Goal: Find specific page/section: Find specific page/section

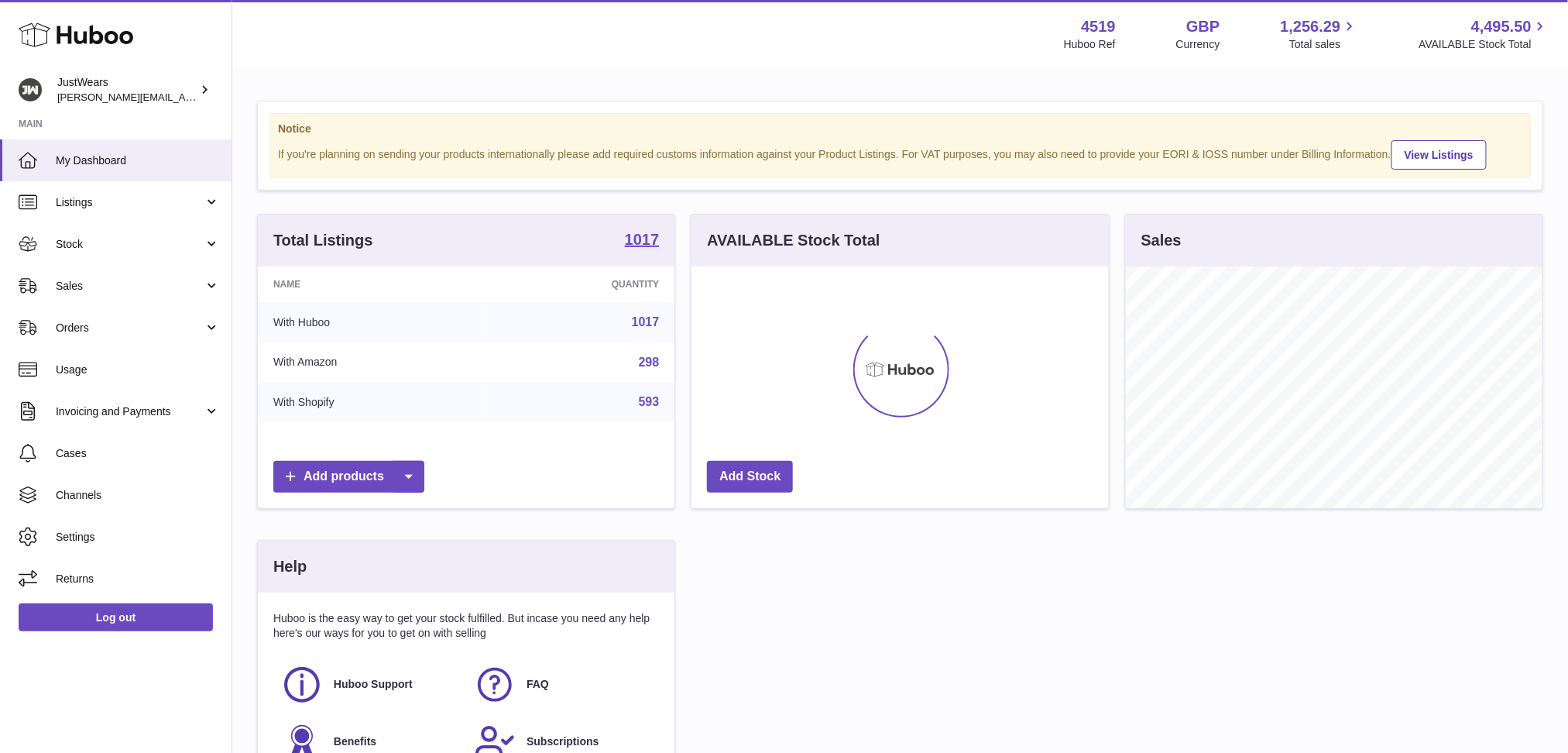
scroll to position [241, 416]
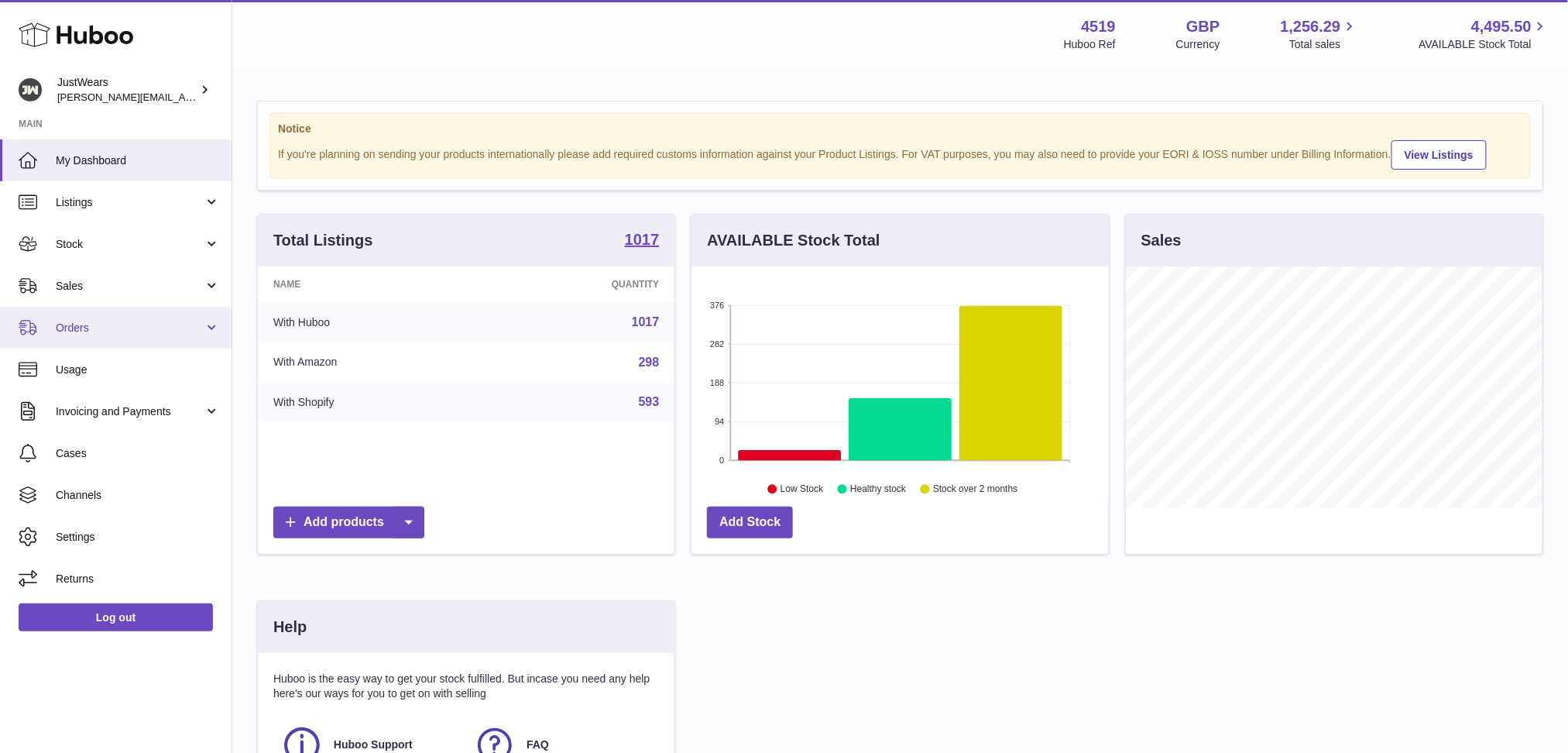
click at [208, 327] on link "Orders" at bounding box center [116, 327] width 231 height 41
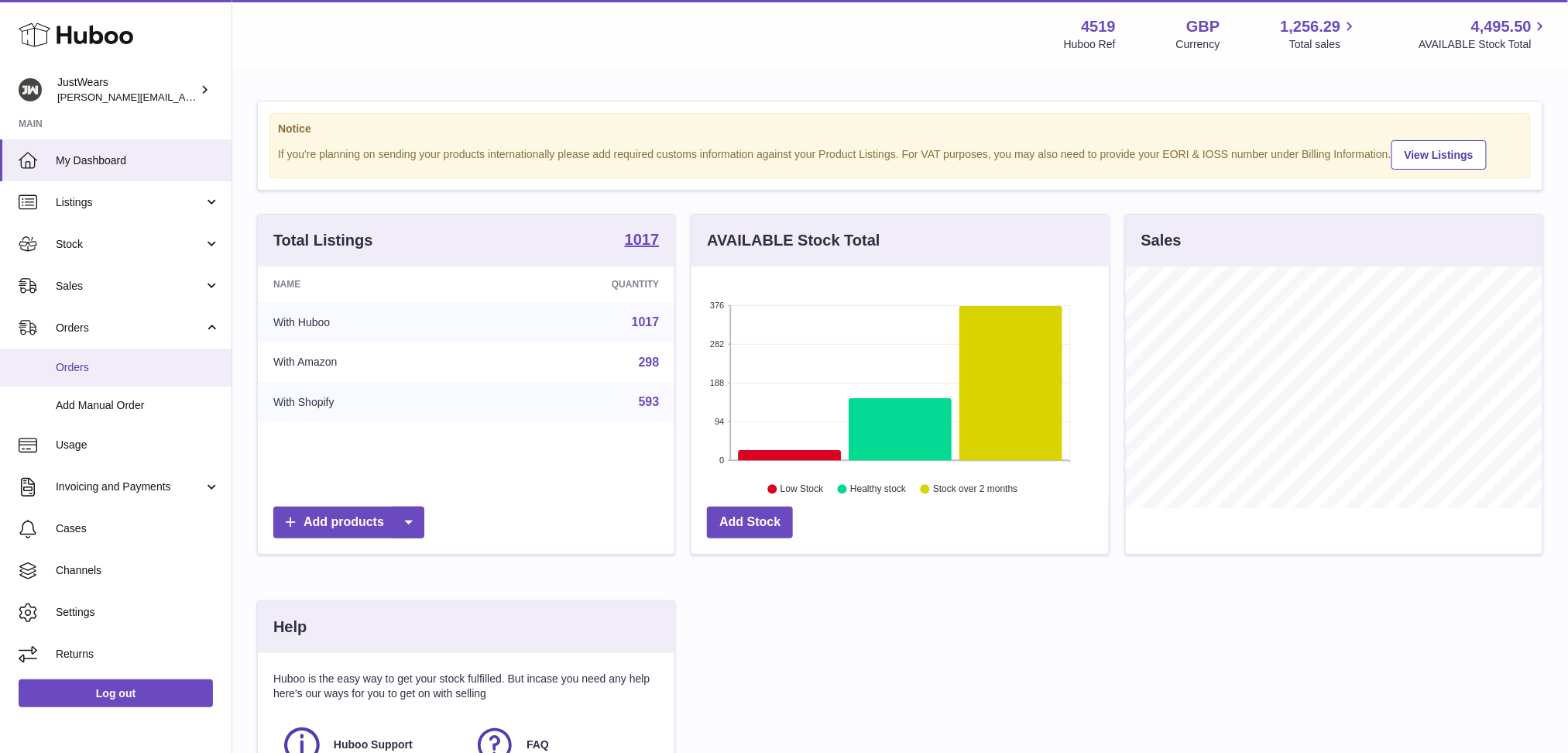
click at [168, 360] on span "Orders" at bounding box center [138, 367] width 165 height 14
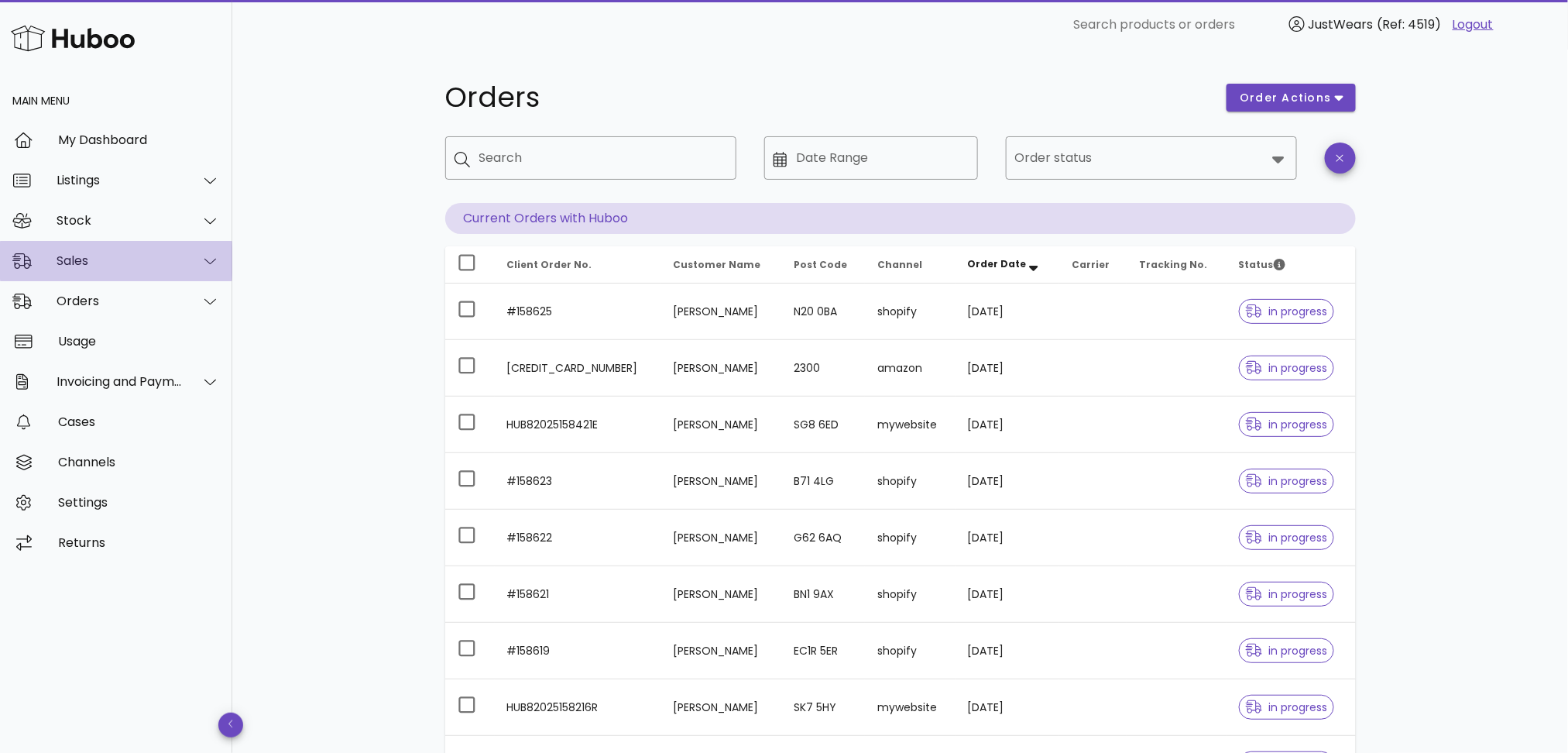
click at [211, 254] on icon at bounding box center [210, 261] width 12 height 13
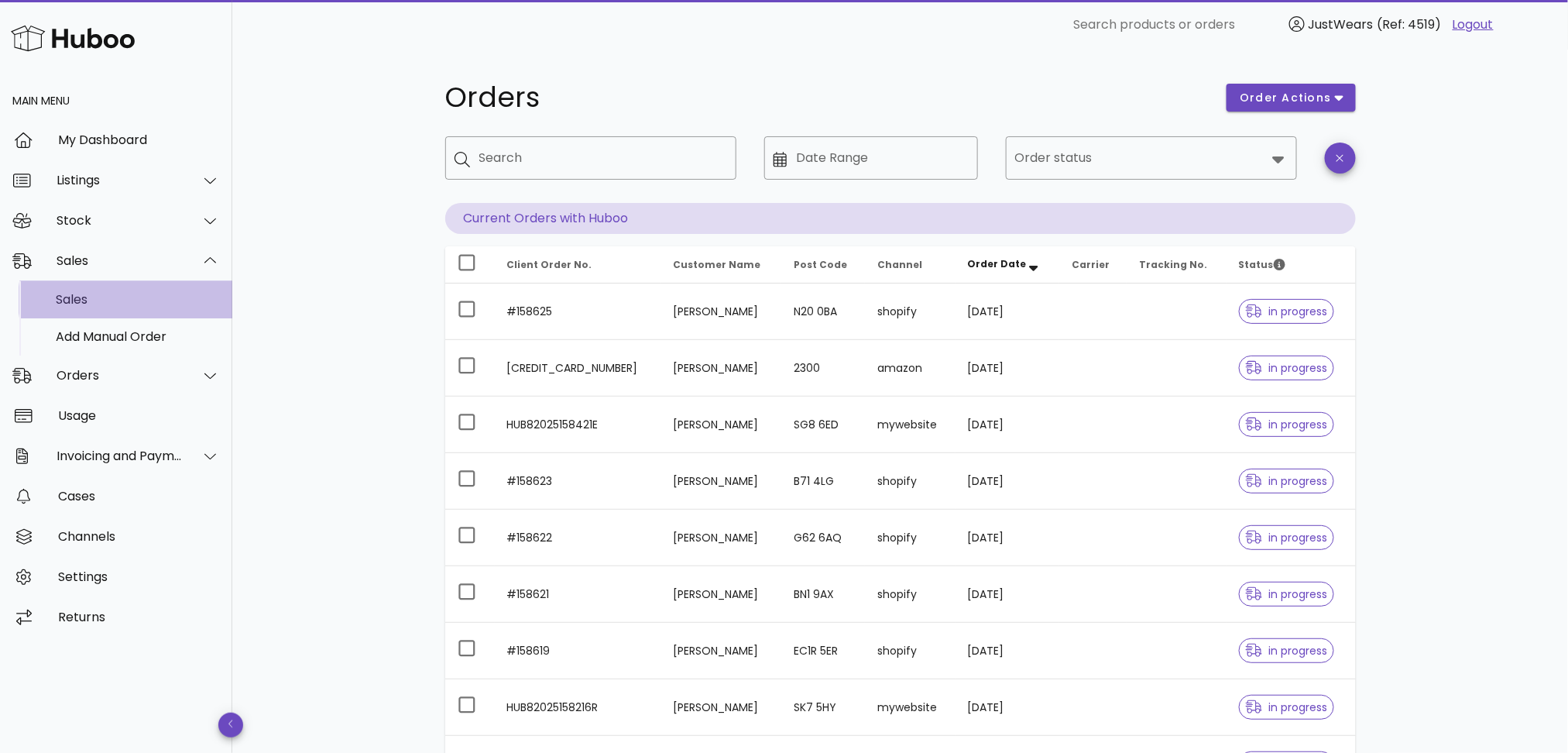
click at [79, 302] on div "Sales" at bounding box center [138, 299] width 165 height 14
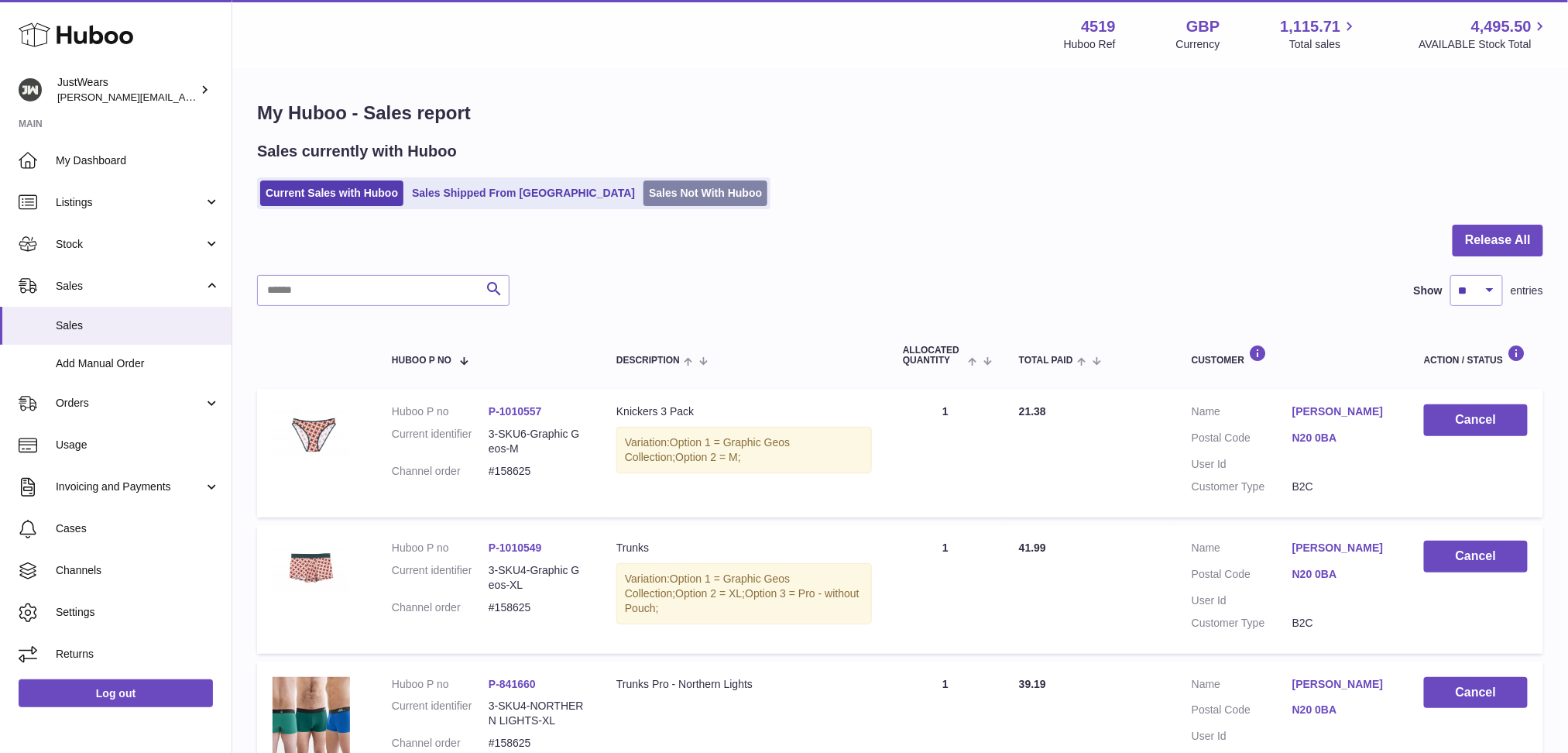
click at [648, 200] on link "Sales Not With Huboo" at bounding box center [705, 193] width 124 height 26
